Goal: Find specific page/section: Find specific page/section

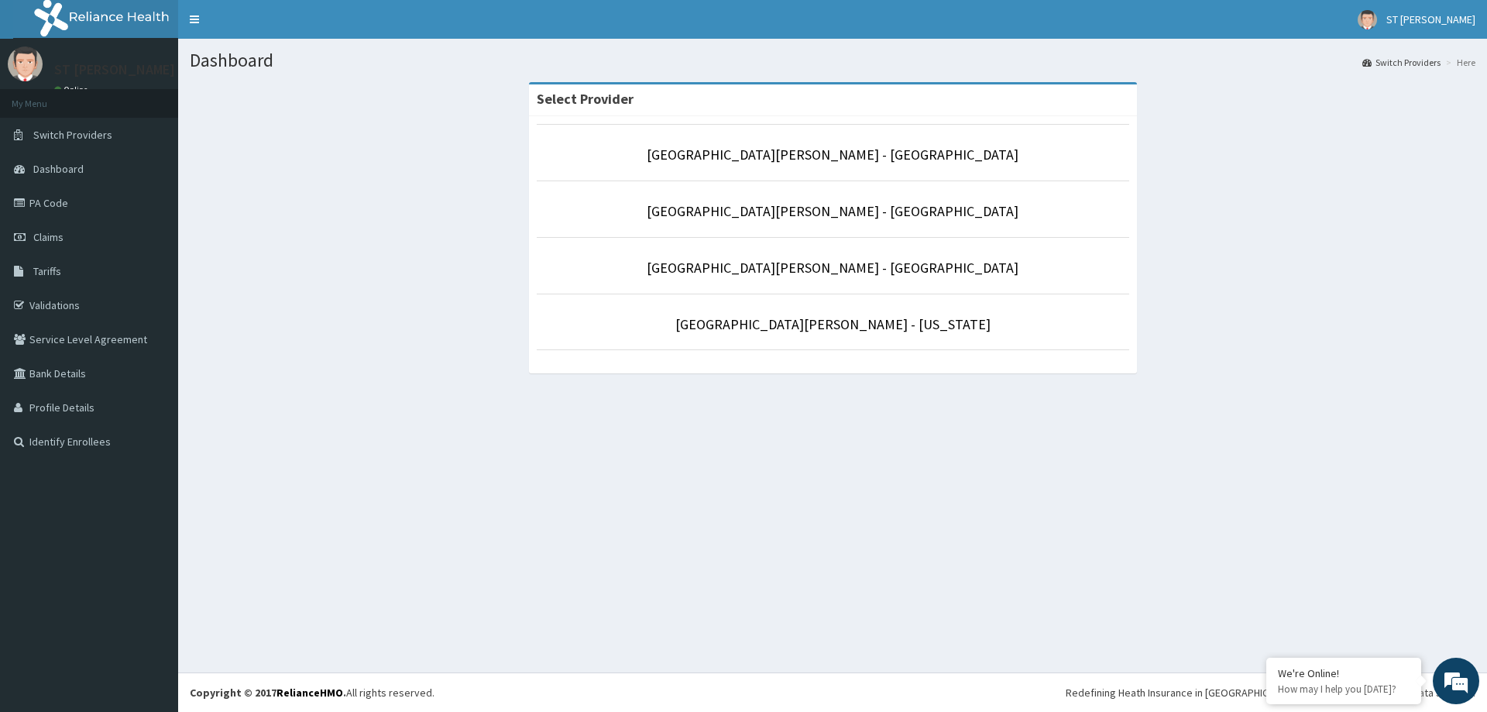
click at [869, 342] on li "[GEOGRAPHIC_DATA][PERSON_NAME] - [US_STATE]" at bounding box center [833, 322] width 593 height 57
click at [874, 317] on link "[GEOGRAPHIC_DATA][PERSON_NAME] - [US_STATE]" at bounding box center [832, 324] width 315 height 18
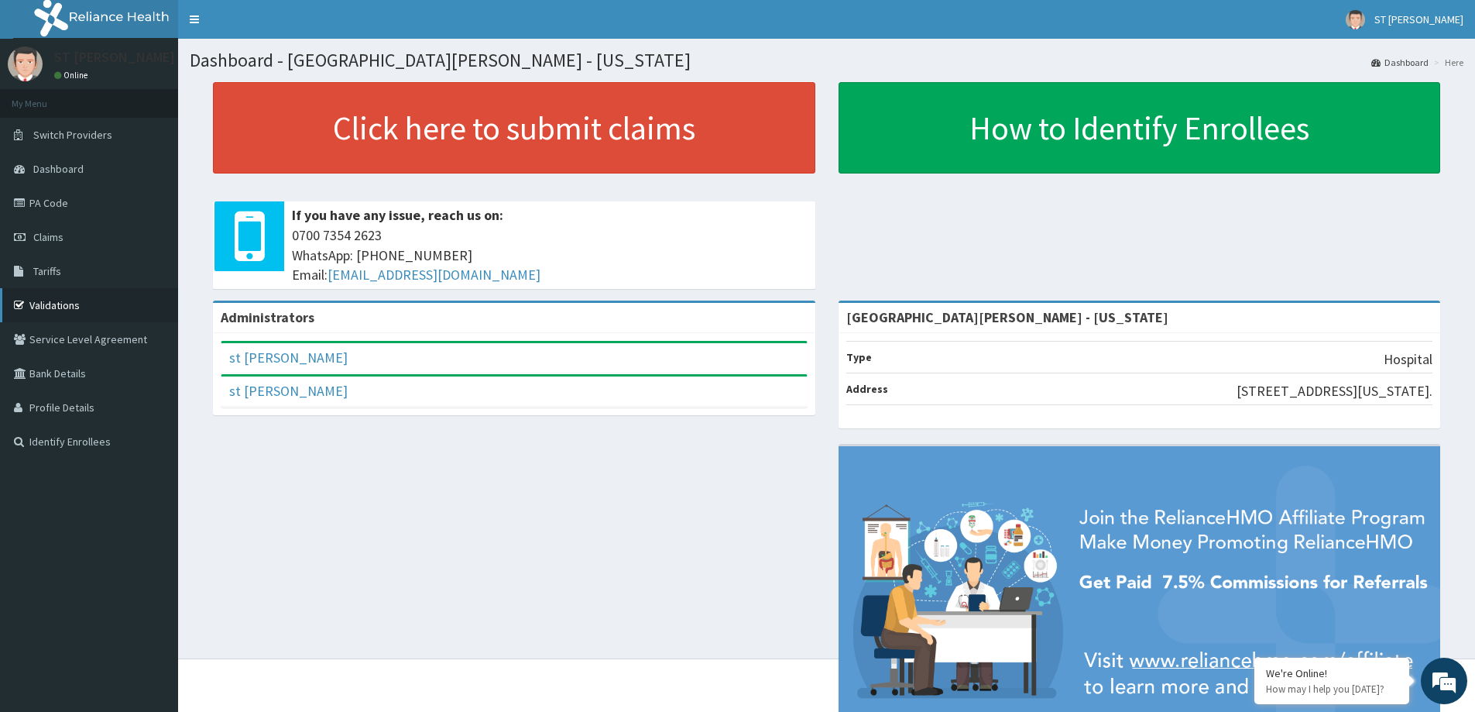
click at [65, 311] on link "Validations" at bounding box center [89, 305] width 178 height 34
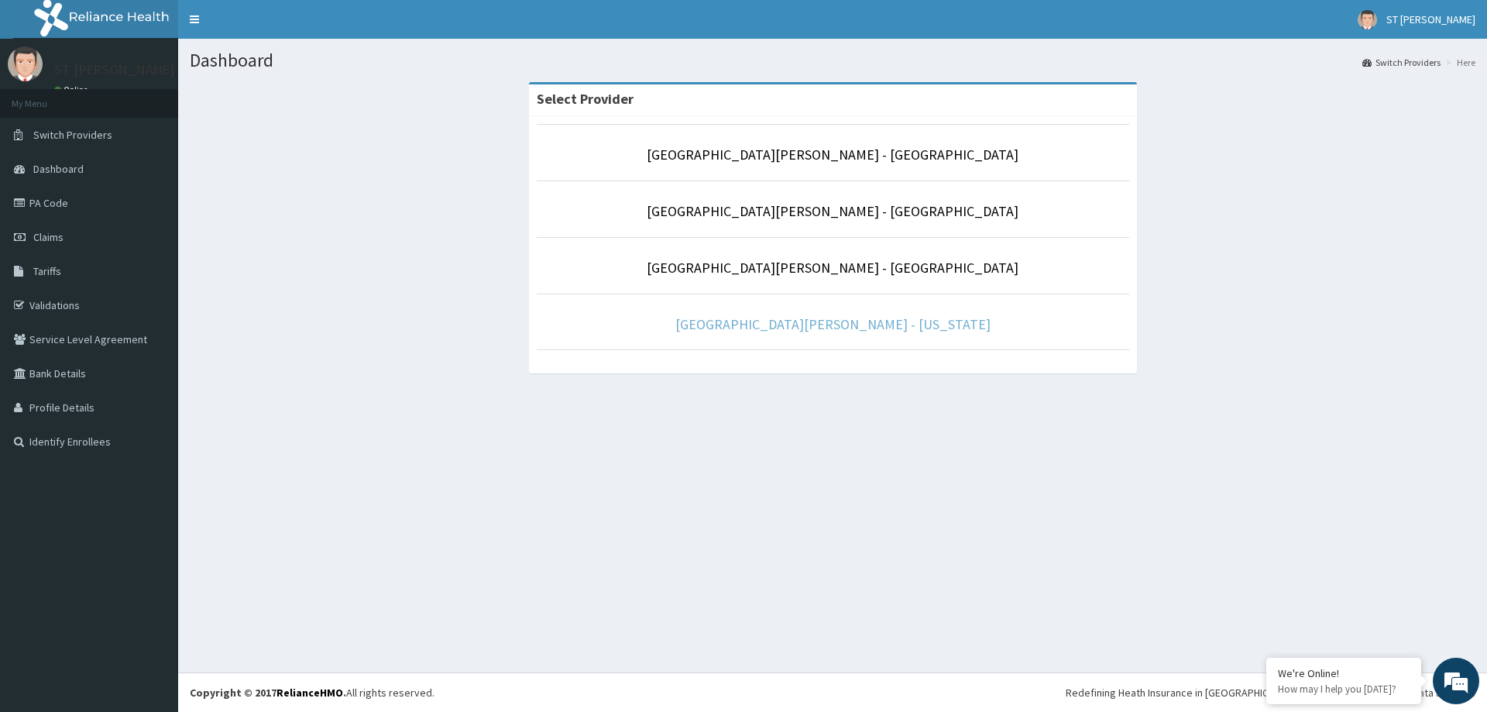
click at [820, 326] on link "[GEOGRAPHIC_DATA][PERSON_NAME] - [US_STATE]" at bounding box center [832, 324] width 315 height 18
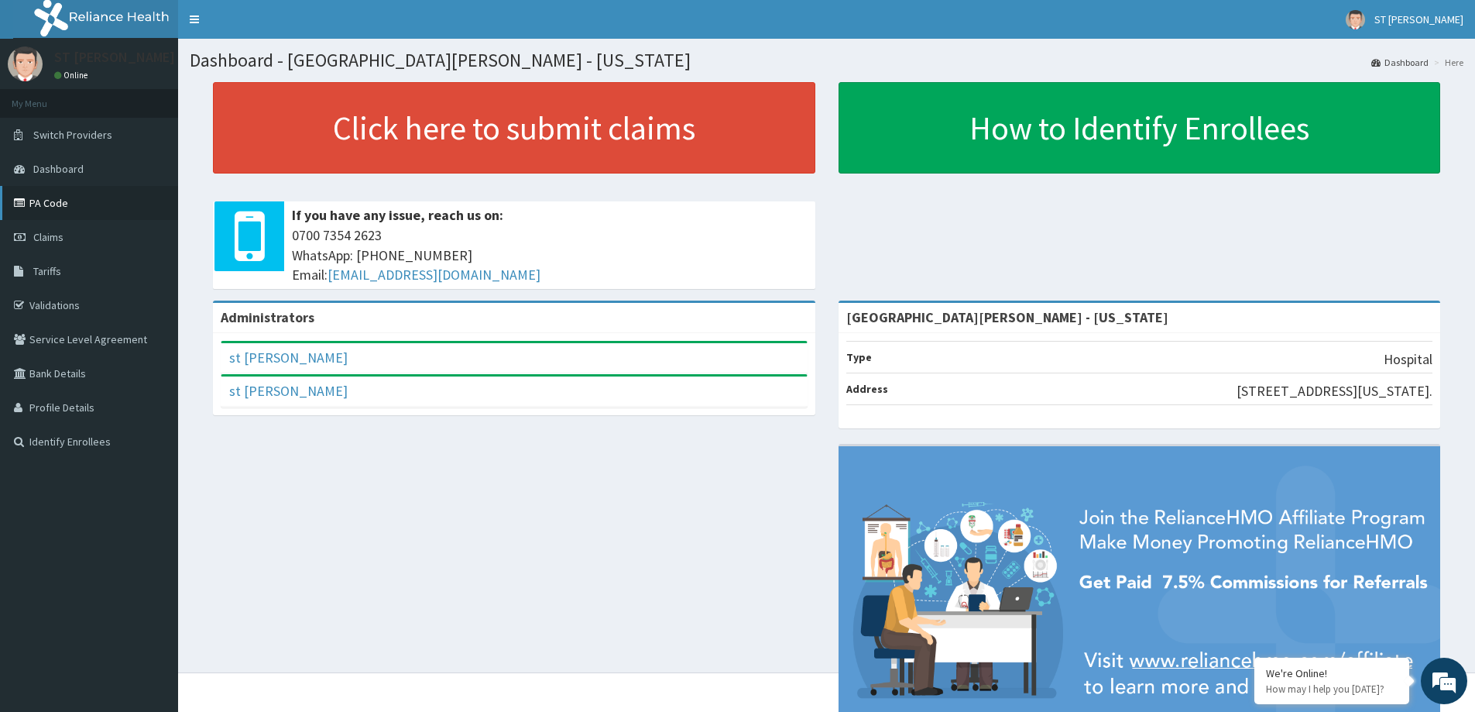
click at [57, 194] on link "PA Code" at bounding box center [89, 203] width 178 height 34
click at [48, 311] on link "Validations" at bounding box center [89, 305] width 178 height 34
